Goal: Task Accomplishment & Management: Manage account settings

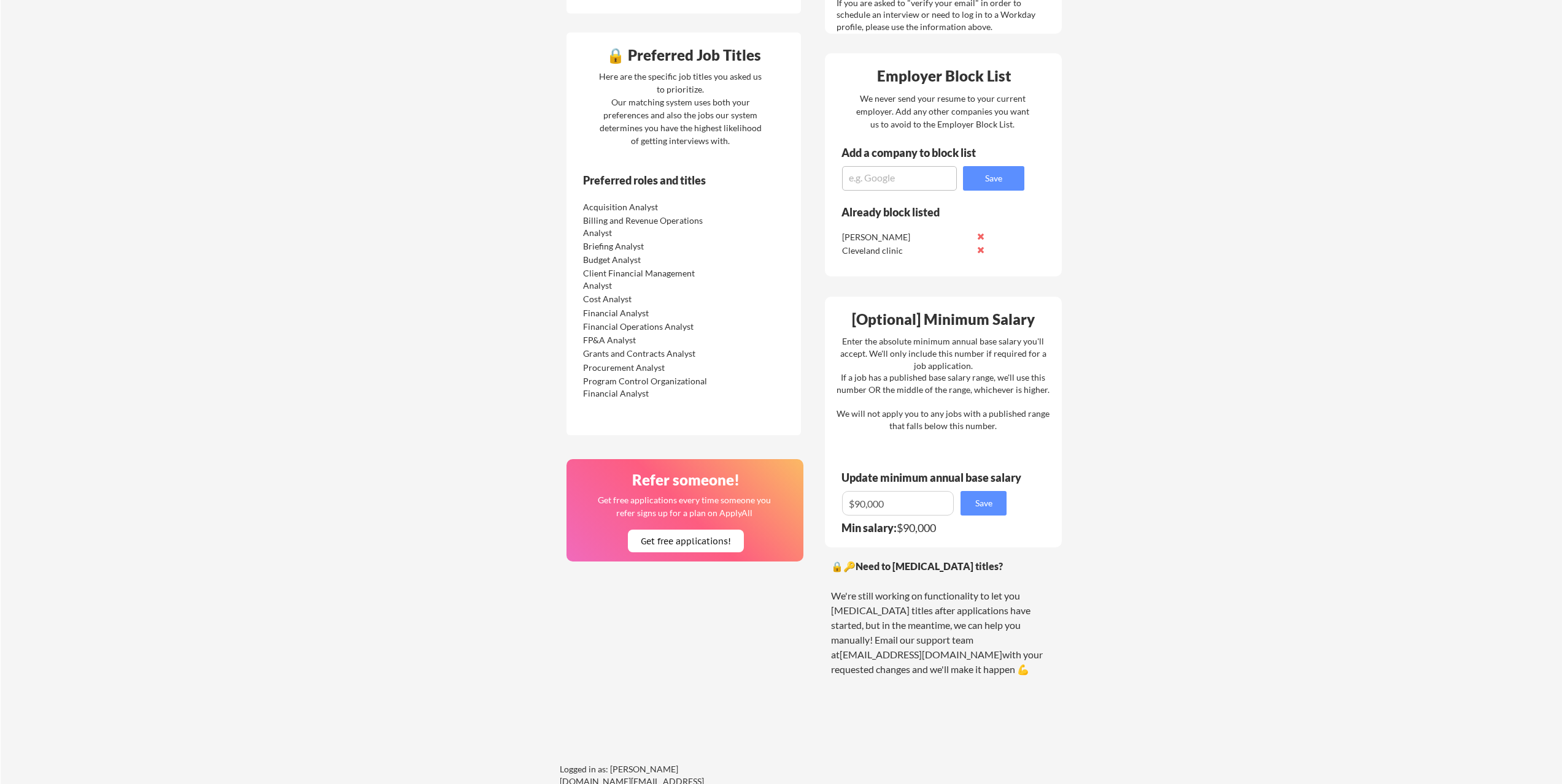
scroll to position [491, 0]
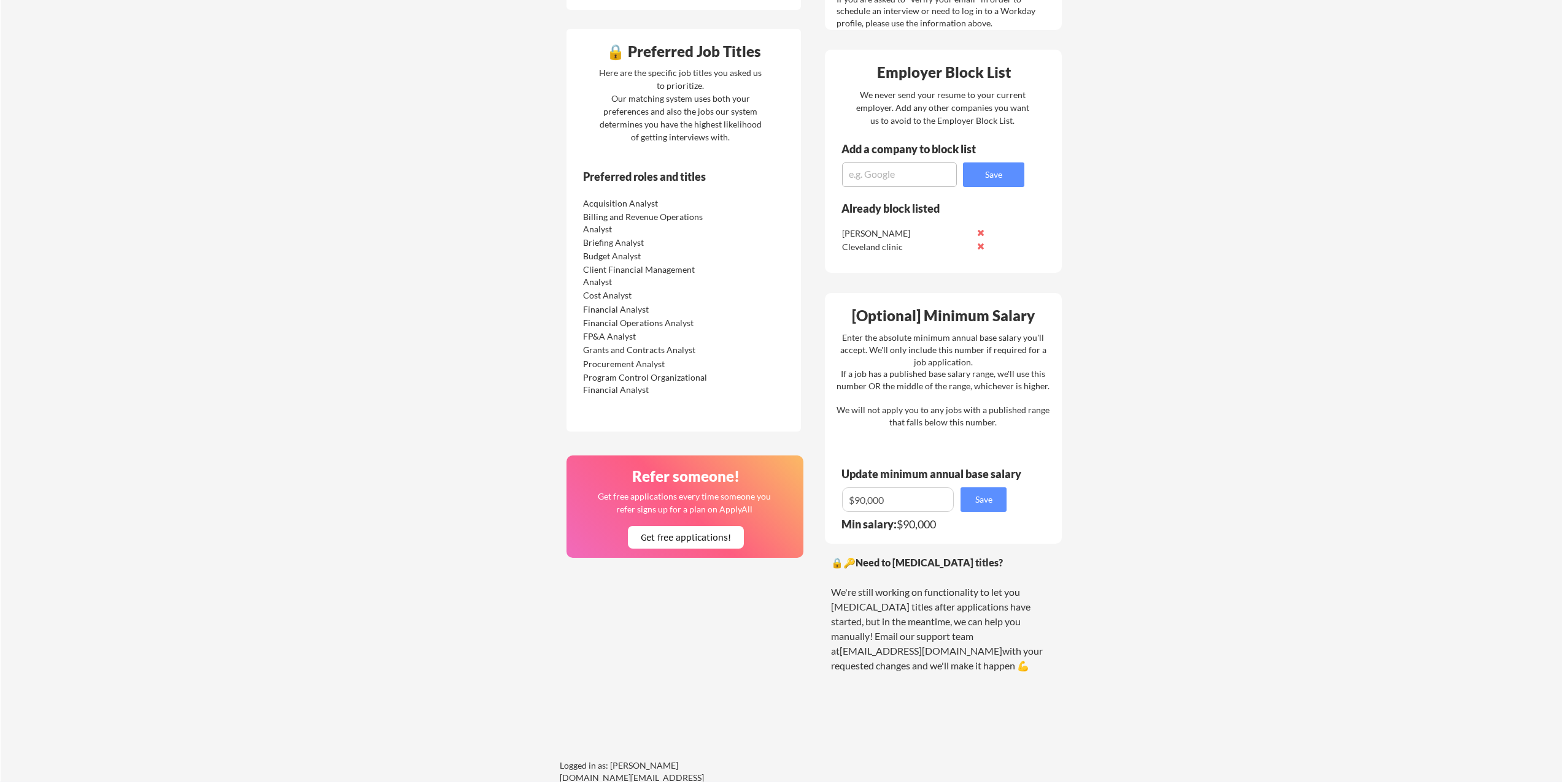
click at [898, 503] on input "input" at bounding box center [898, 500] width 112 height 24
type input "$9"
type input "$85,000"
click at [950, 514] on div "[Optional] Minimum Salary Enter the absolute minimum annual base salary you'll …" at bounding box center [943, 418] width 237 height 251
click at [976, 507] on button "Save" at bounding box center [983, 500] width 46 height 24
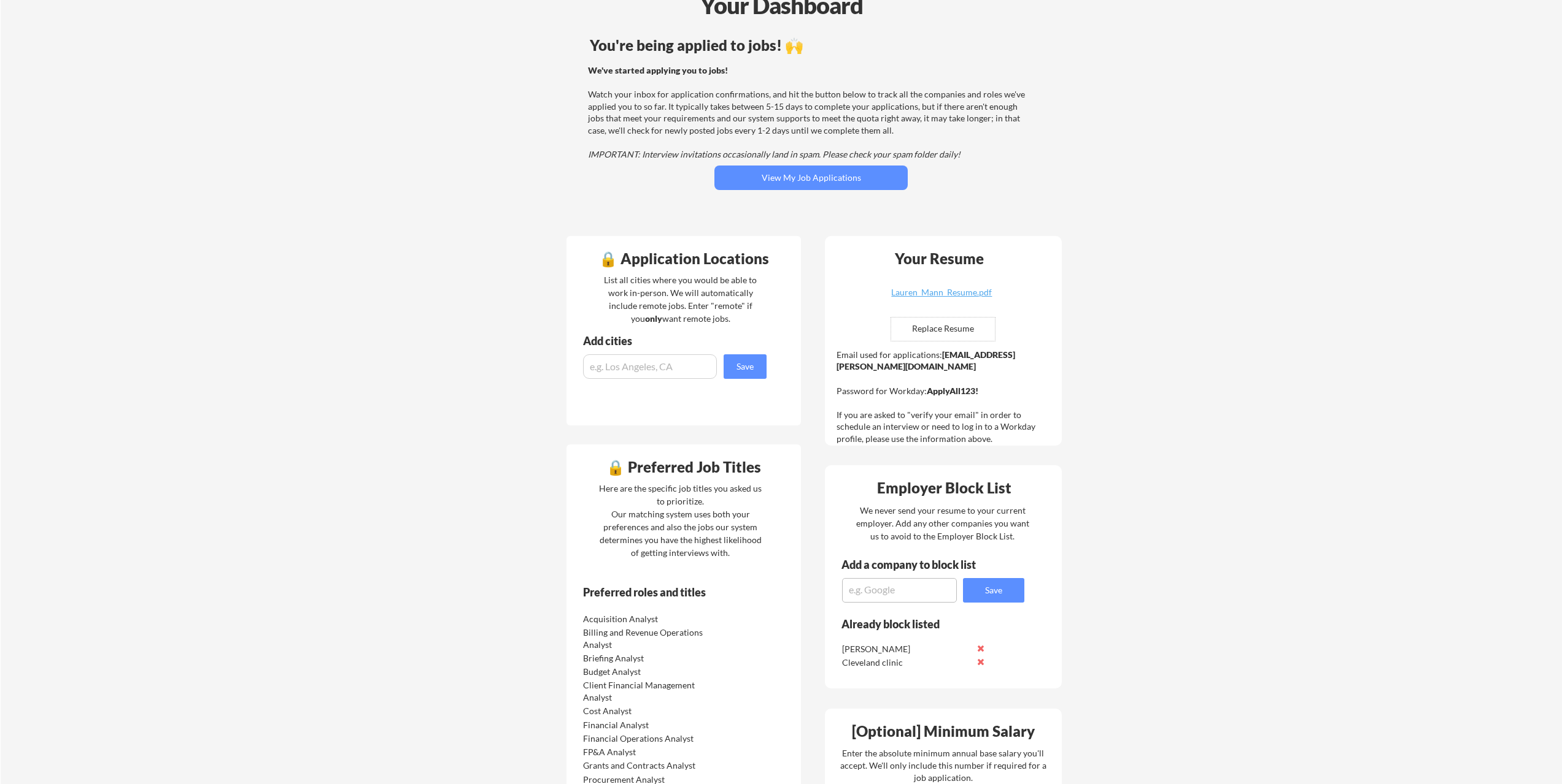
scroll to position [0, 0]
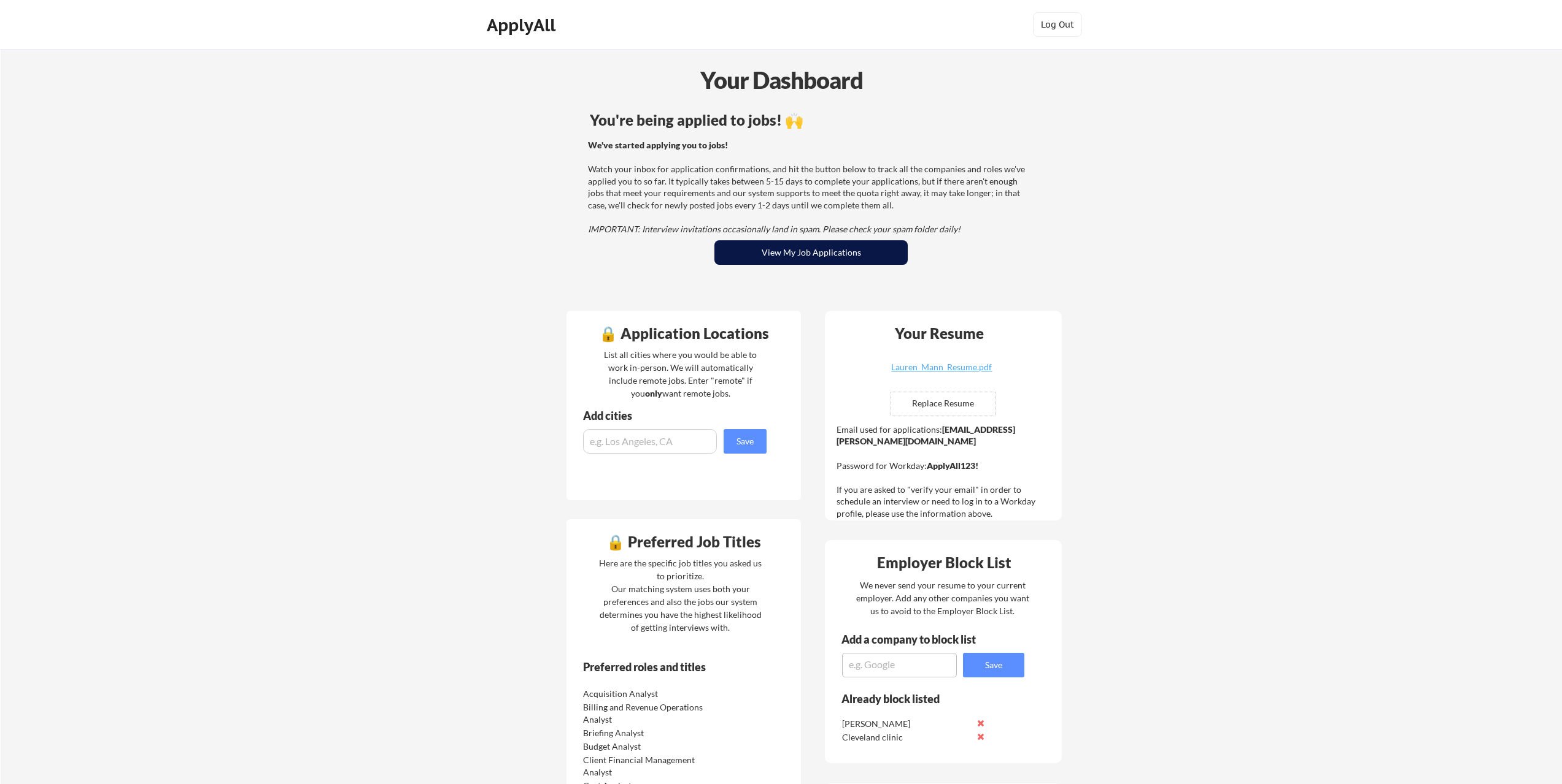
click at [796, 248] on button "View My Job Applications" at bounding box center [810, 252] width 193 height 24
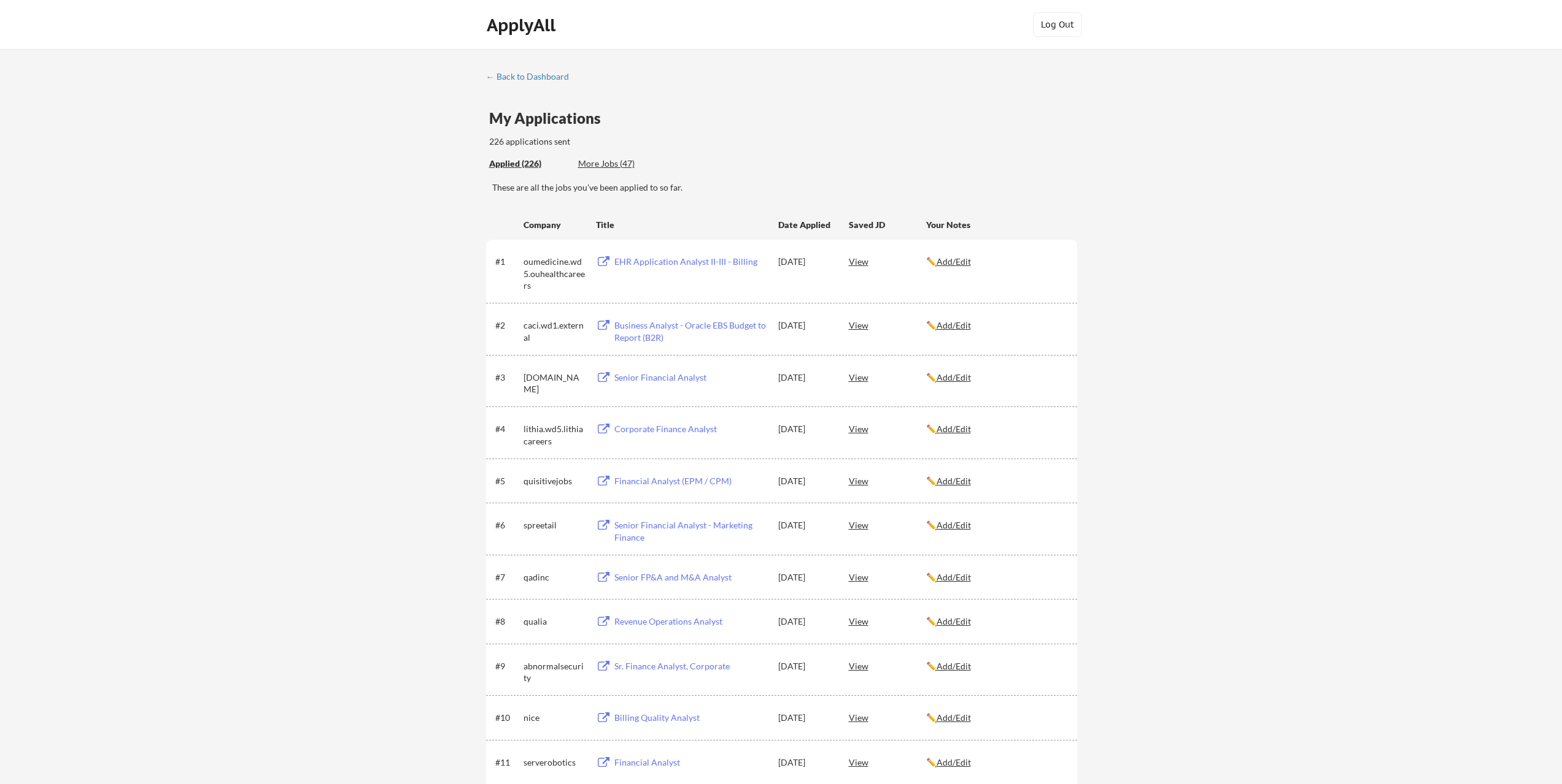
click at [597, 161] on div "More Jobs (47)" at bounding box center [623, 164] width 90 height 13
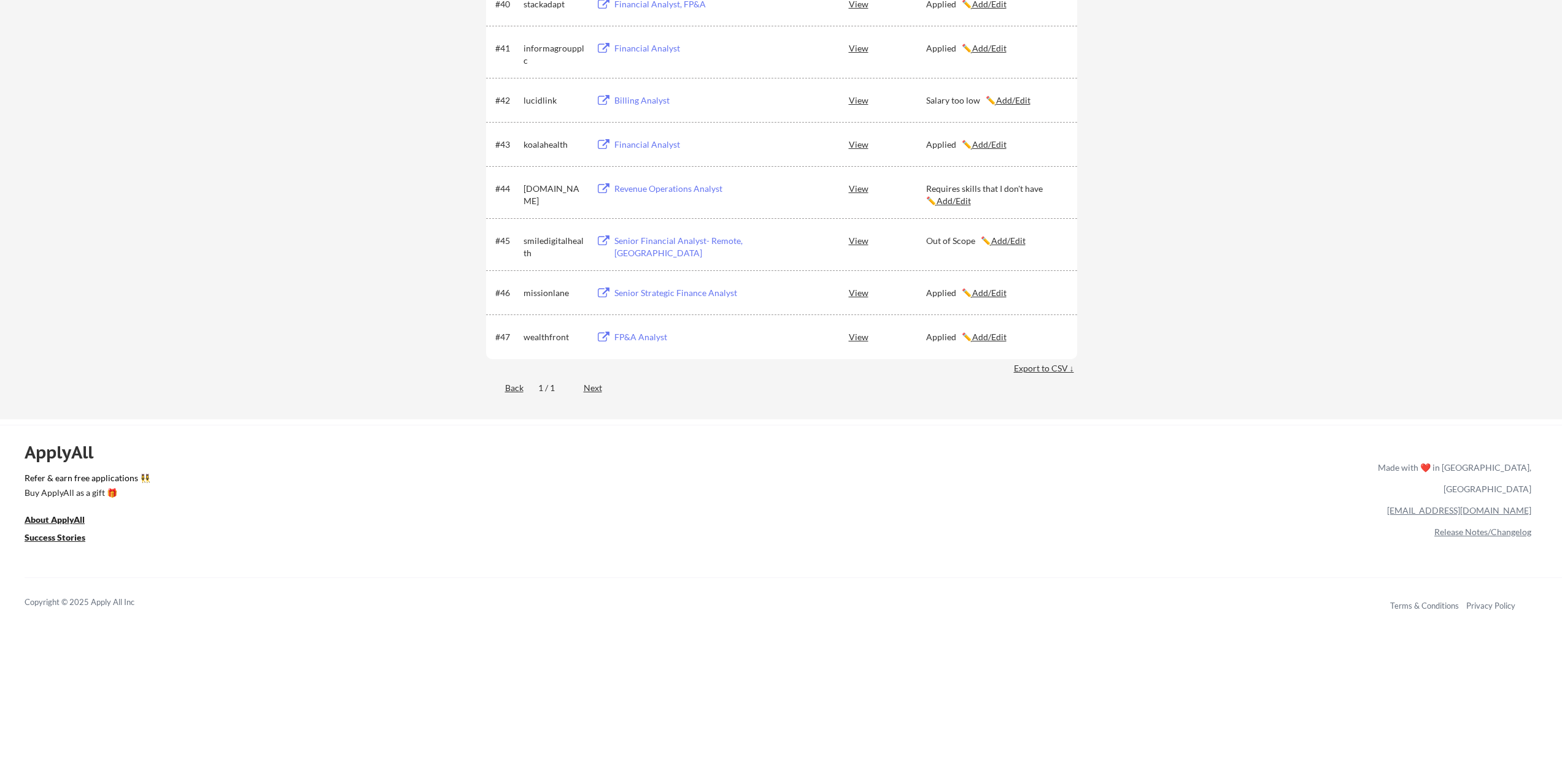
scroll to position [2085, 0]
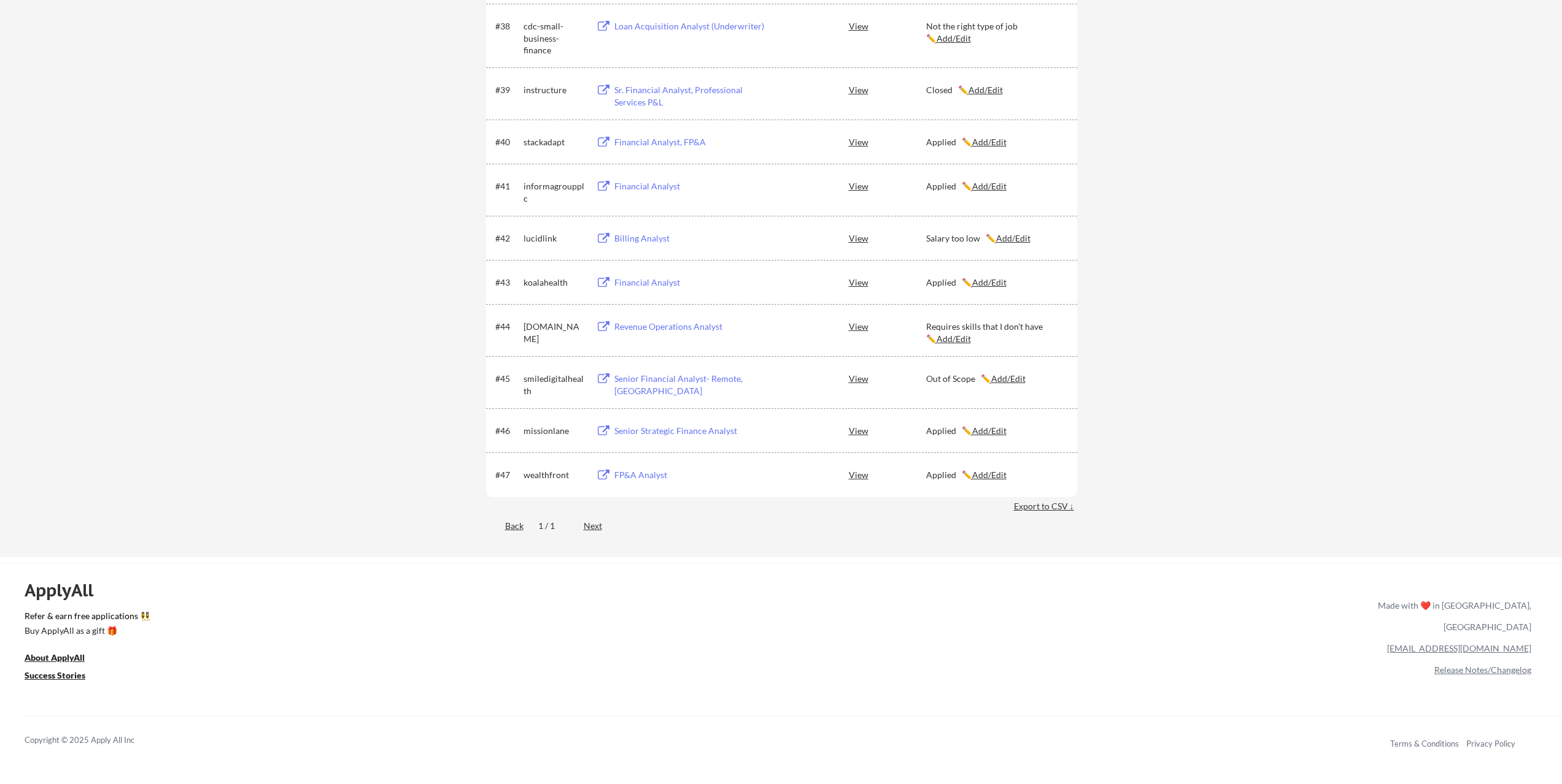
click at [586, 528] on div "Next" at bounding box center [599, 526] width 32 height 13
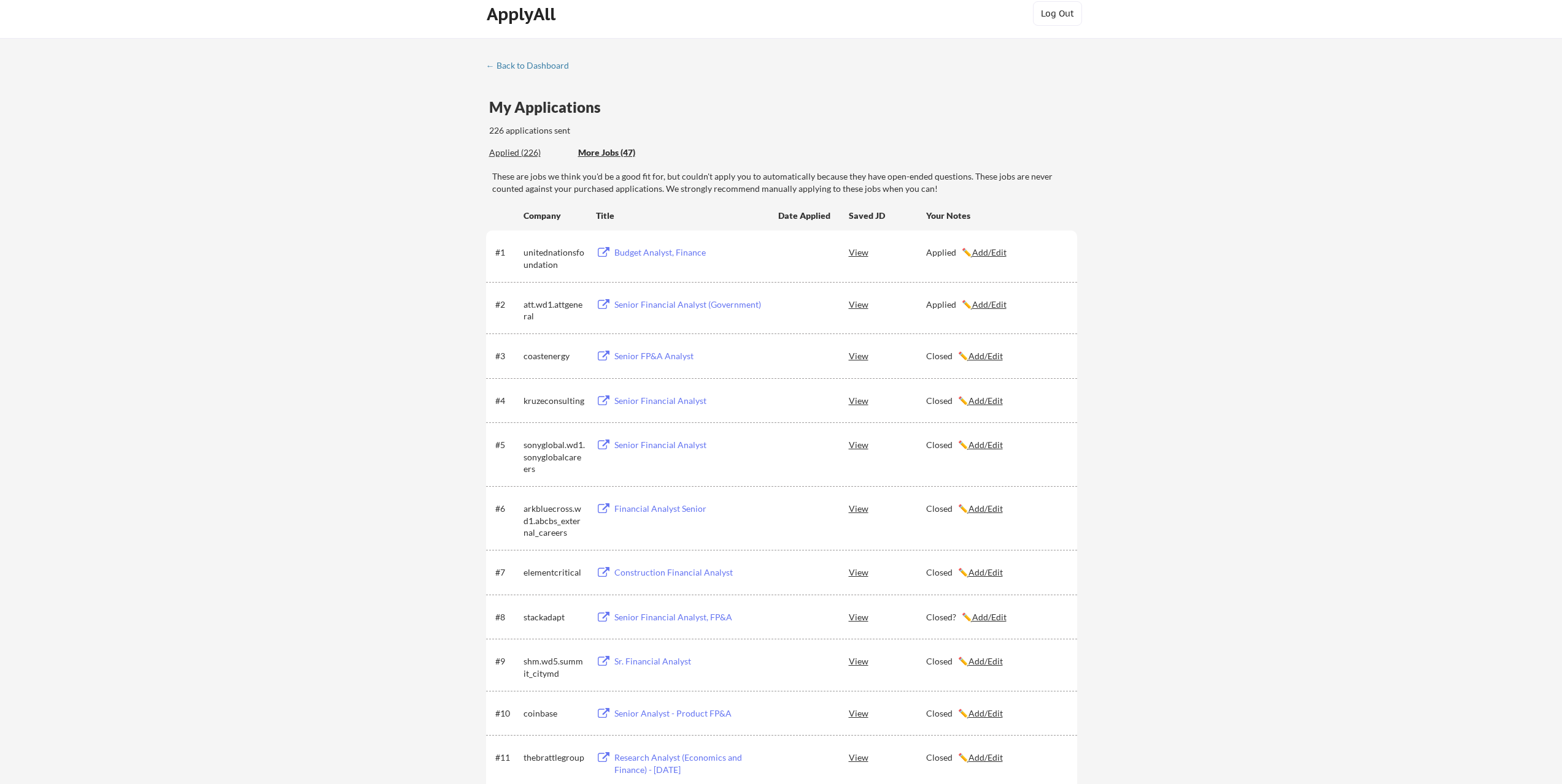
scroll to position [0, 0]
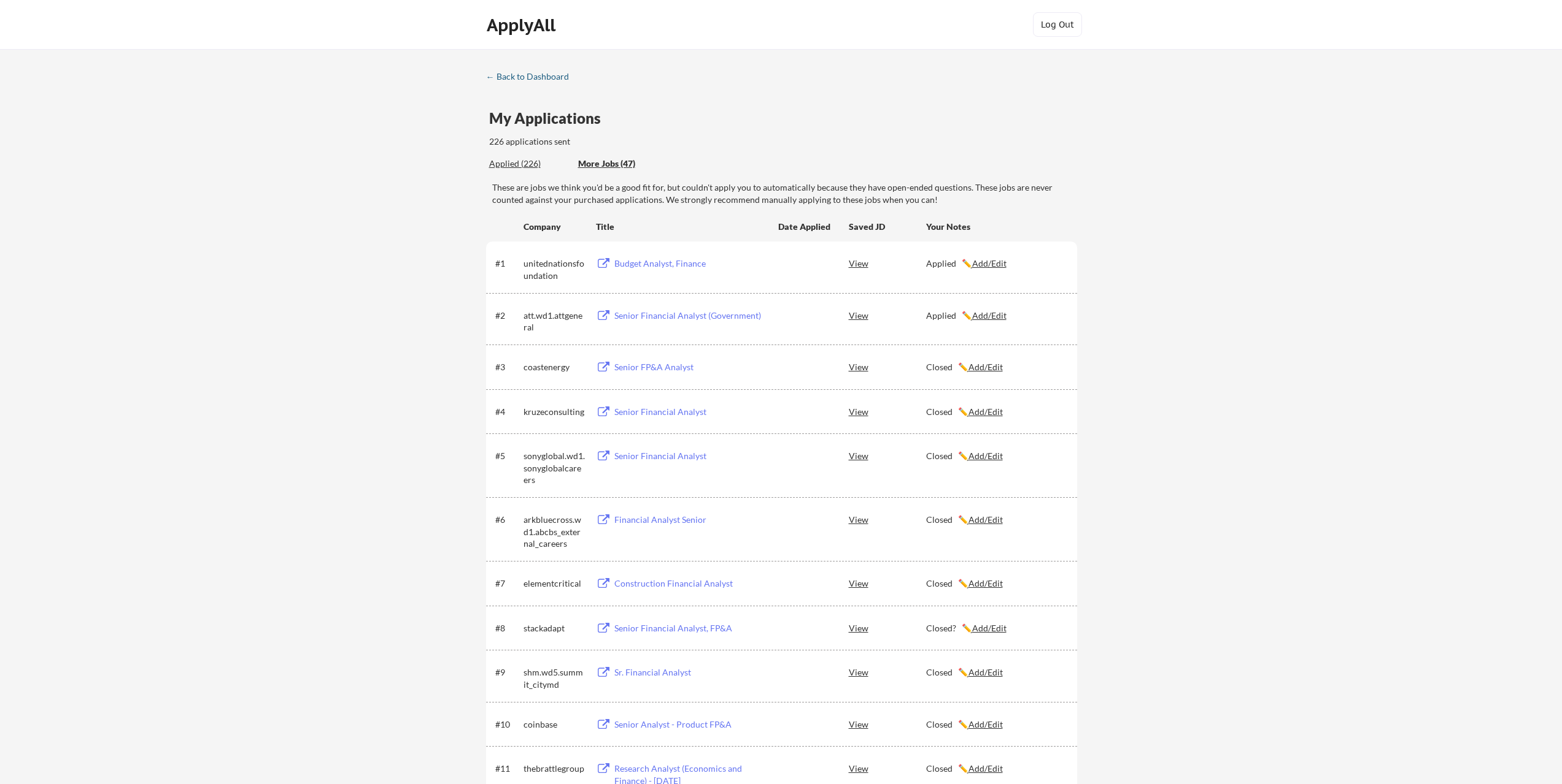
click at [533, 80] on div "← Back to Dashboard" at bounding box center [532, 76] width 92 height 9
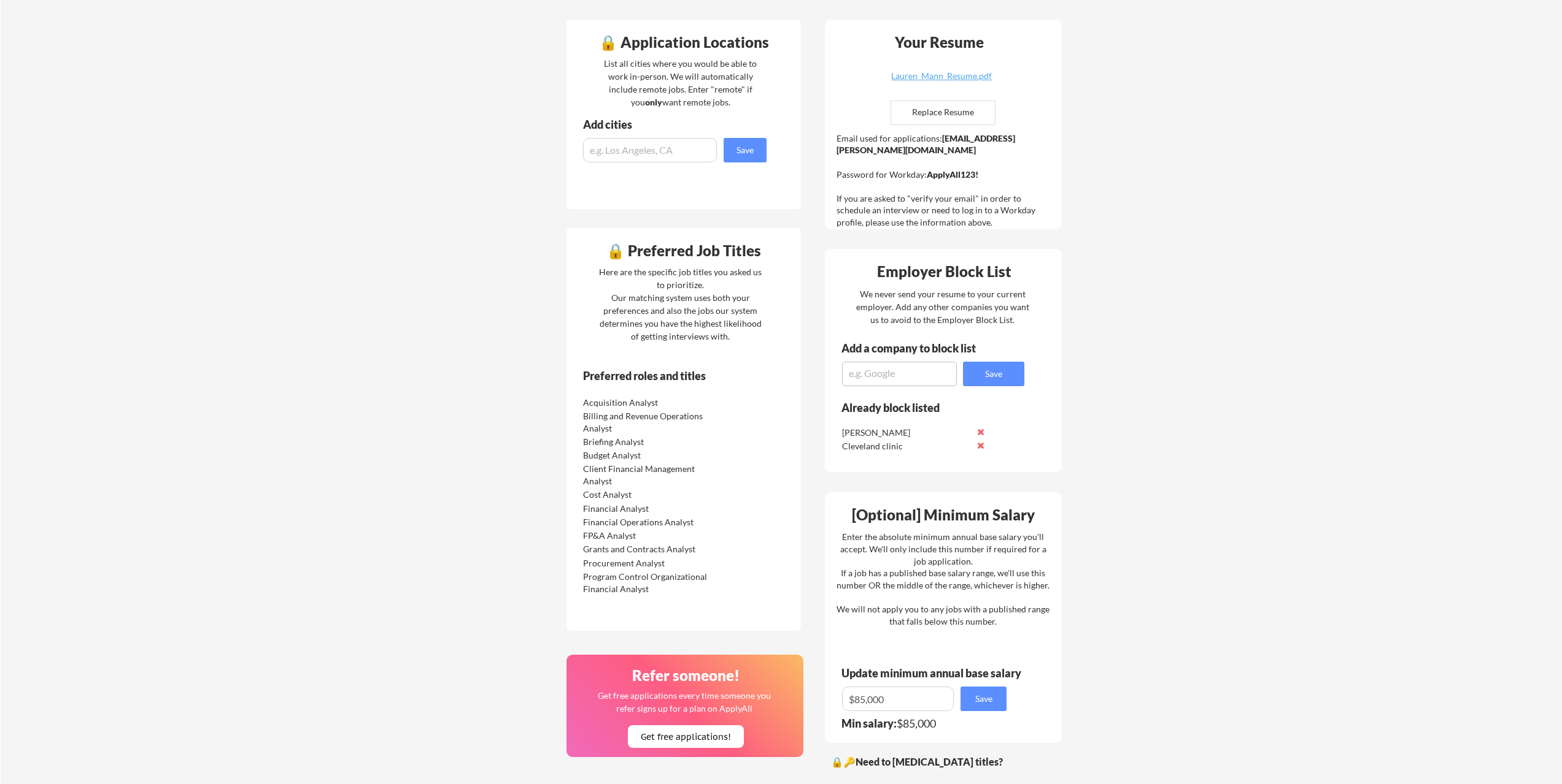
scroll to position [368, 0]
